Goal: Transaction & Acquisition: Download file/media

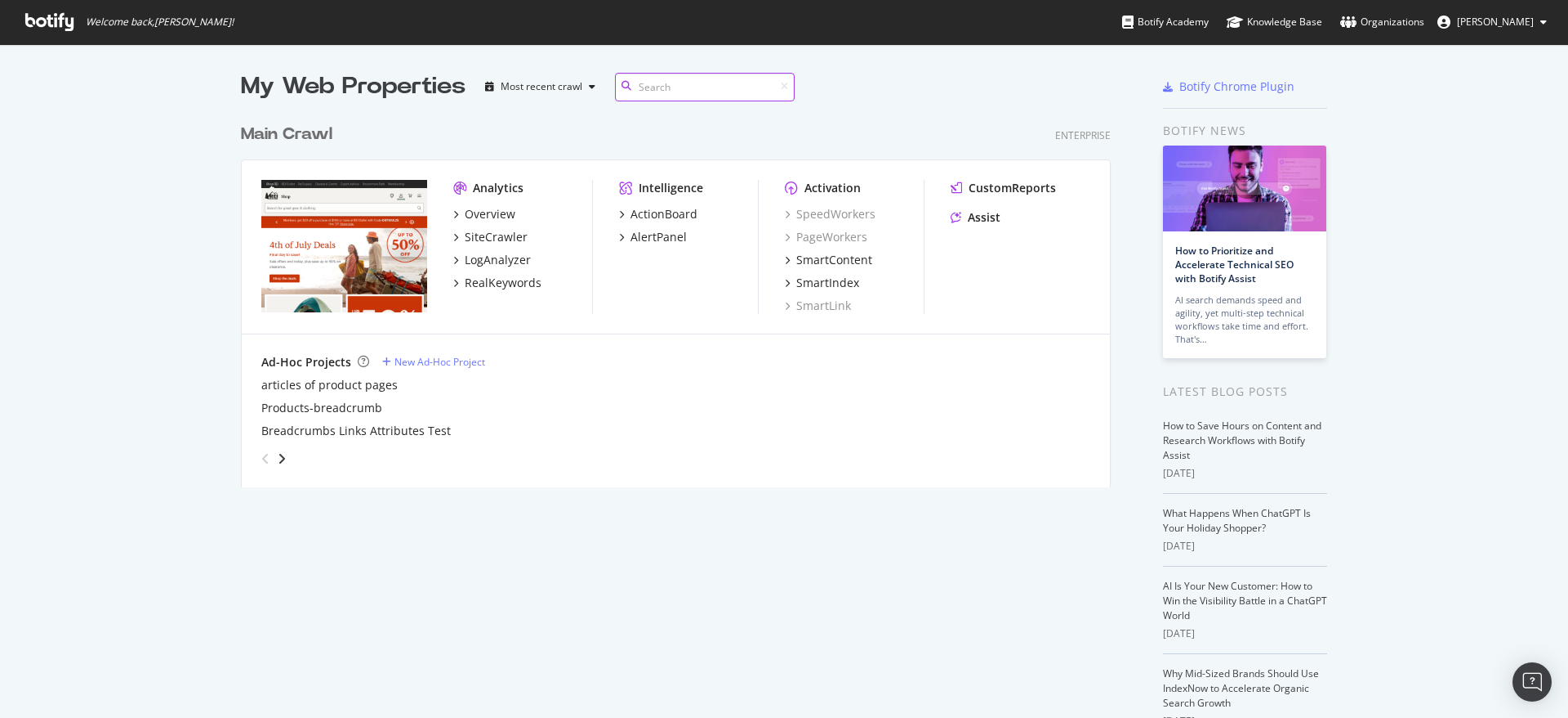
scroll to position [705, 1544]
click at [492, 215] on div "Overview" at bounding box center [490, 214] width 51 height 16
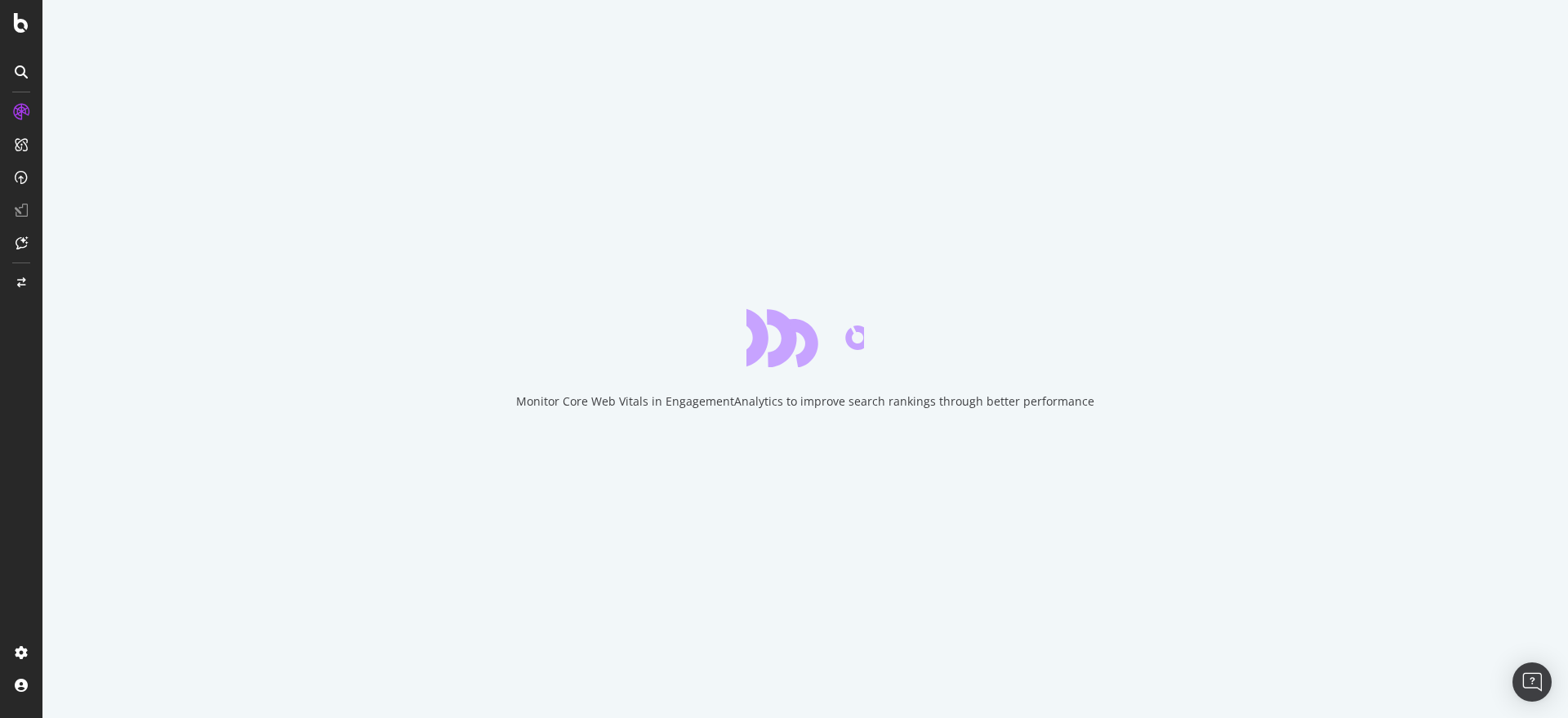
click at [66, 230] on div "Monitor Core Web Vitals in EngagementAnalytics to improve search rankings throu…" at bounding box center [805, 359] width 1526 height 718
click at [11, 333] on div at bounding box center [21, 368] width 39 height 540
click at [153, 164] on div "Monitor Core Web Vitals in EngagementAnalytics to improve search rankings throu…" at bounding box center [805, 359] width 1526 height 718
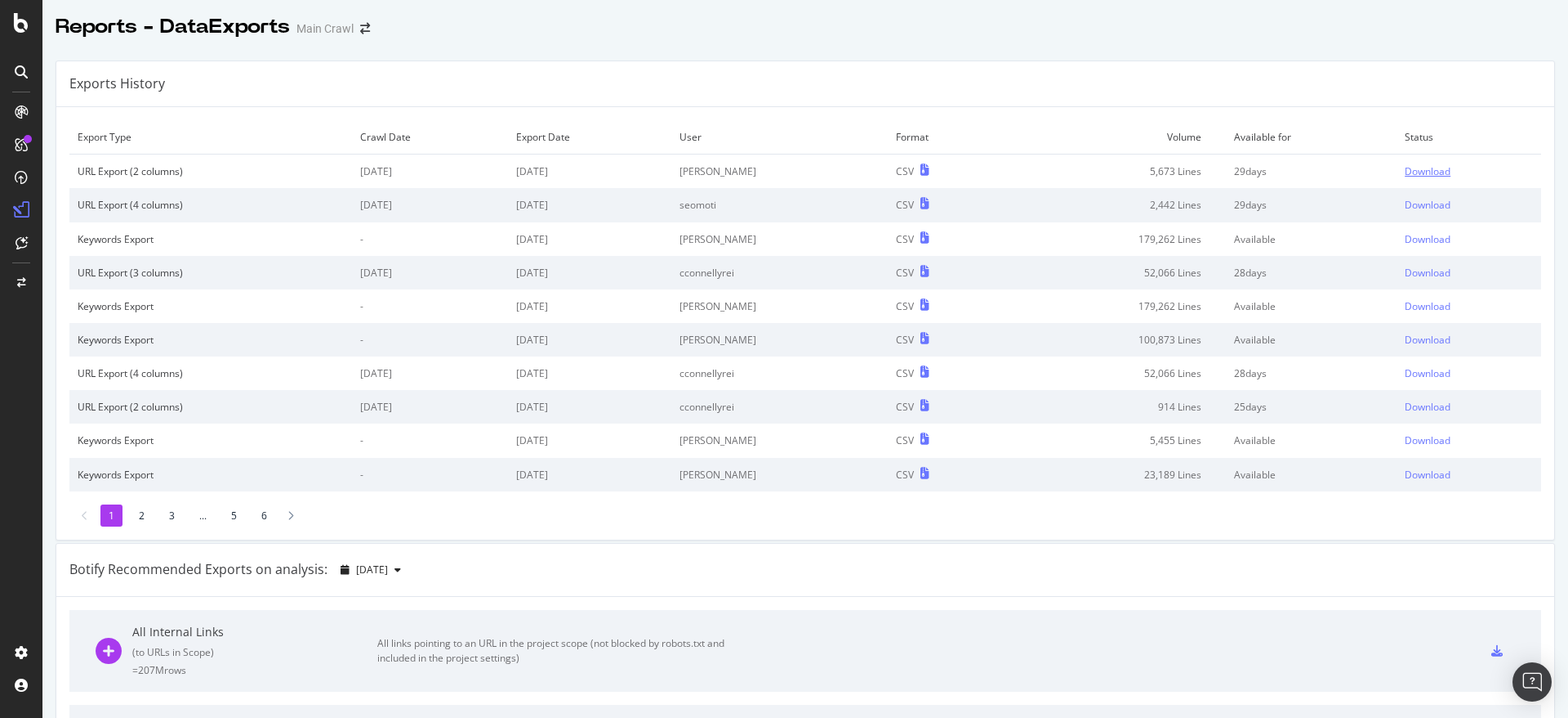
click at [1405, 174] on div "Download" at bounding box center [1428, 171] width 46 height 14
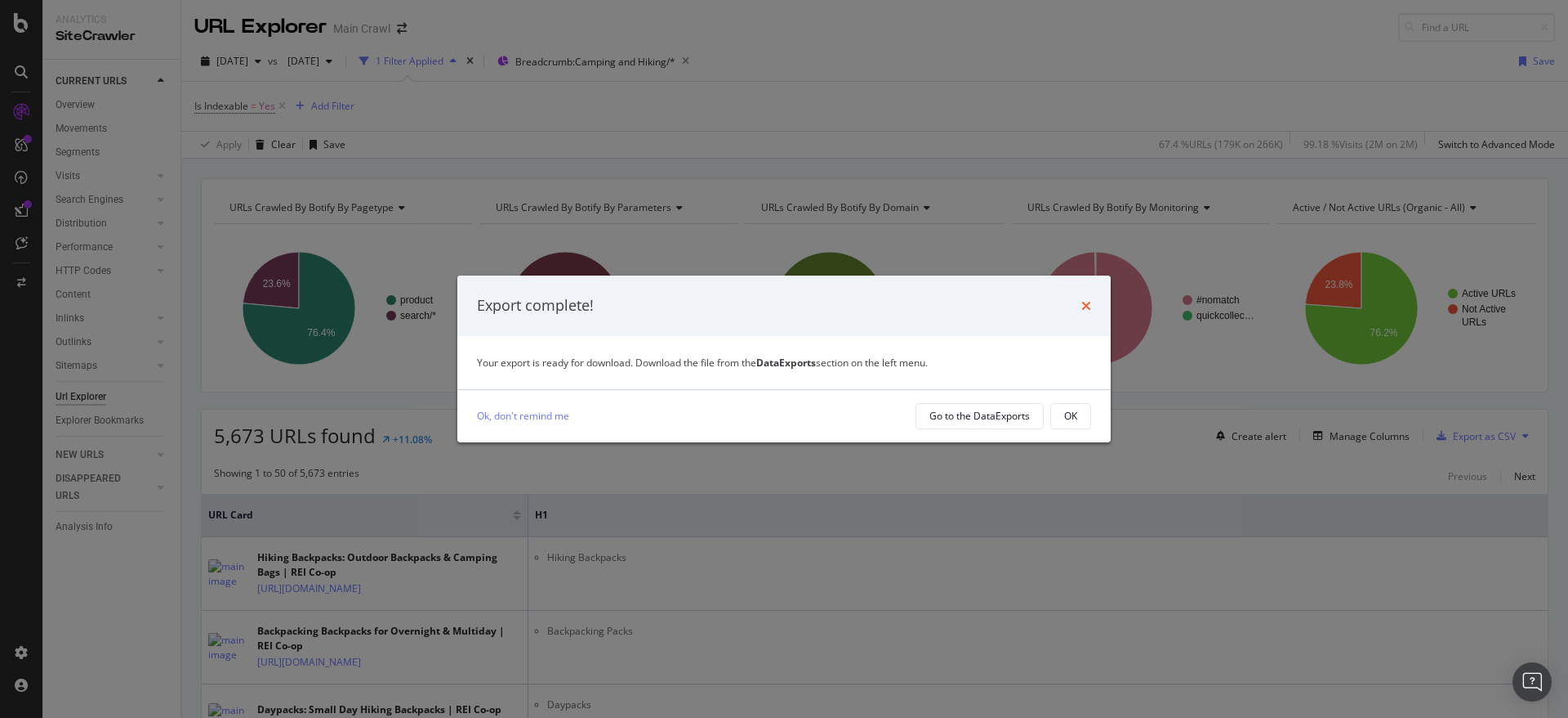
click at [1089, 308] on icon "times" at bounding box center [1086, 306] width 10 height 13
